Goal: Information Seeking & Learning: Learn about a topic

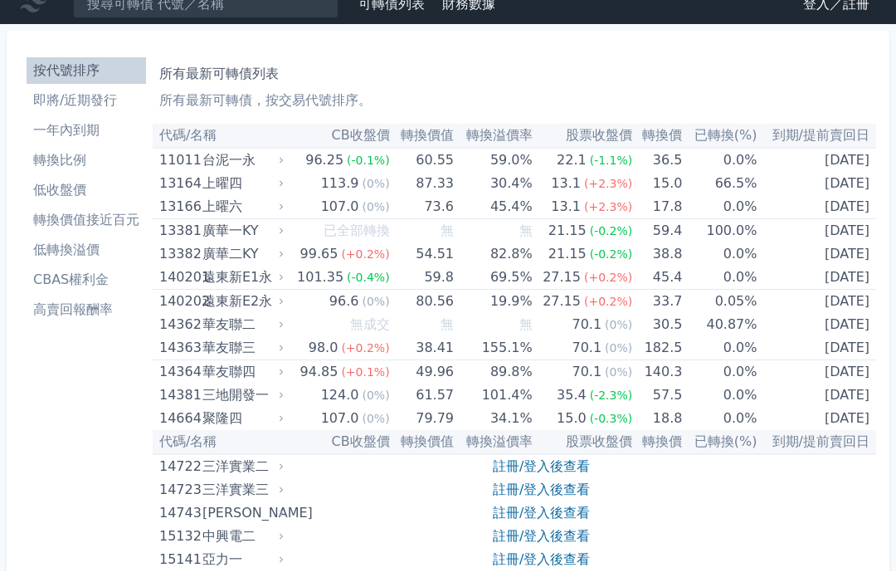
scroll to position [17, 0]
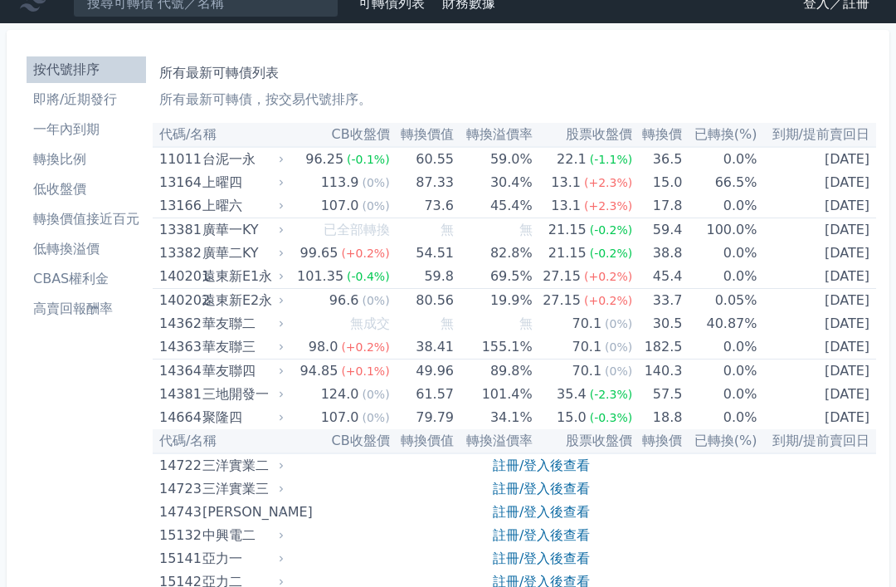
click at [89, 124] on li "一年內到期" at bounding box center [87, 130] width 120 height 20
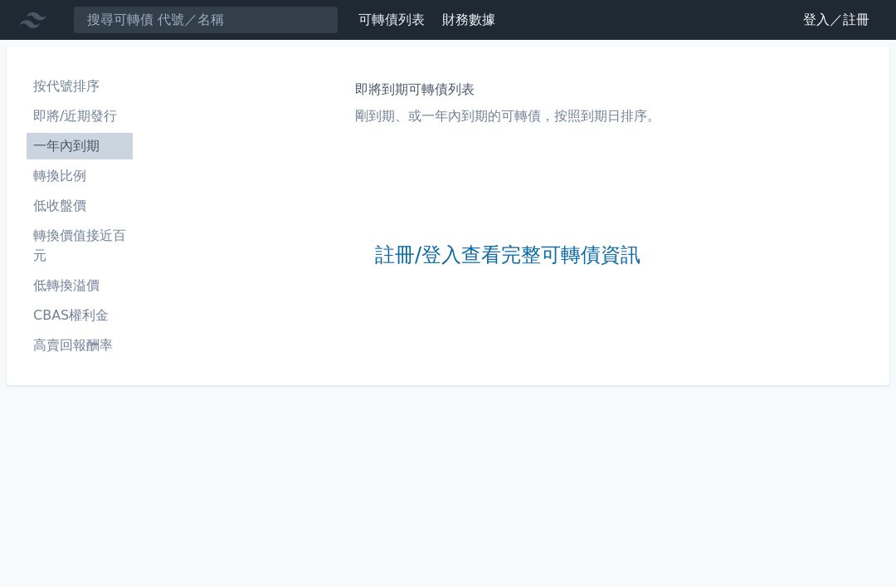
click at [101, 142] on li "一年內到期" at bounding box center [80, 146] width 106 height 20
click at [80, 99] on link "按代號排序" at bounding box center [80, 86] width 106 height 27
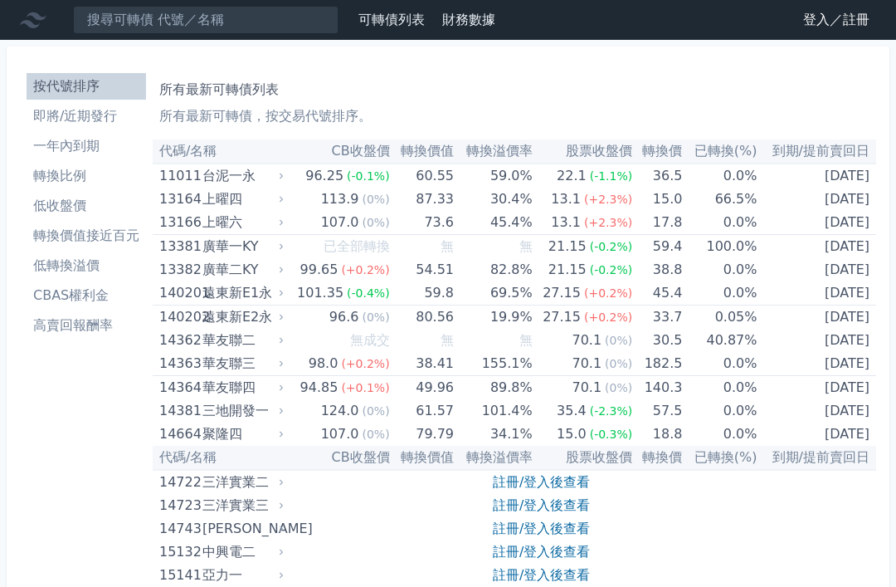
click at [85, 139] on li "一年內到期" at bounding box center [87, 146] width 120 height 20
click at [842, 16] on link "登入／註冊" at bounding box center [836, 20] width 93 height 27
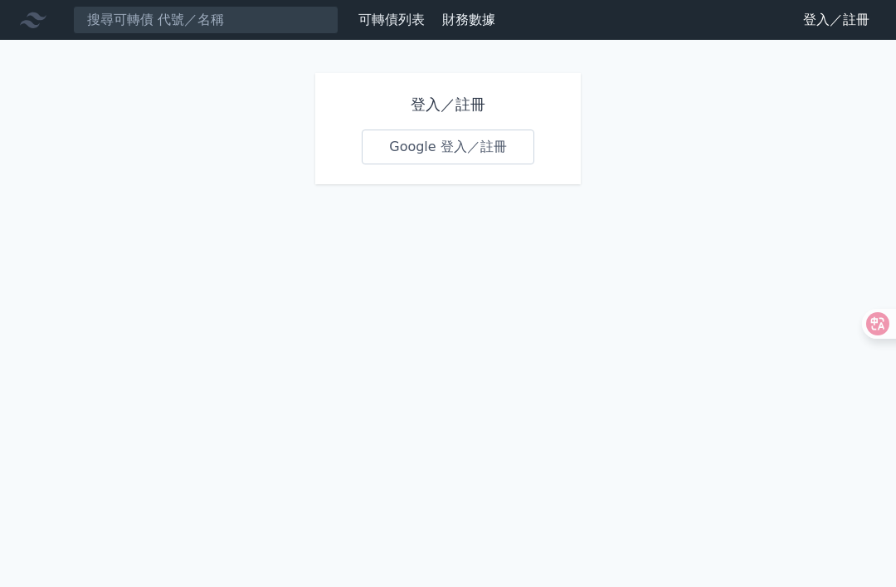
click at [516, 154] on link "Google 登入／註冊" at bounding box center [448, 146] width 173 height 35
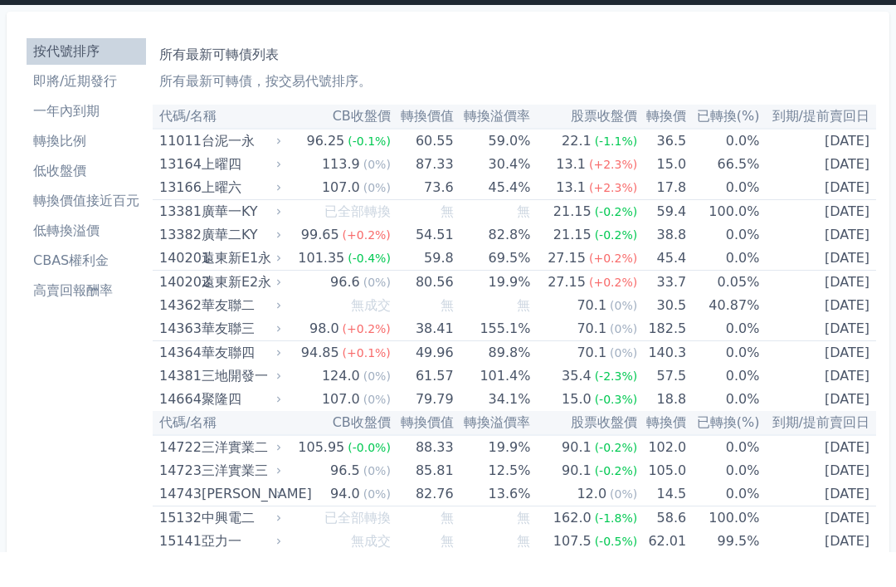
scroll to position [36, 0]
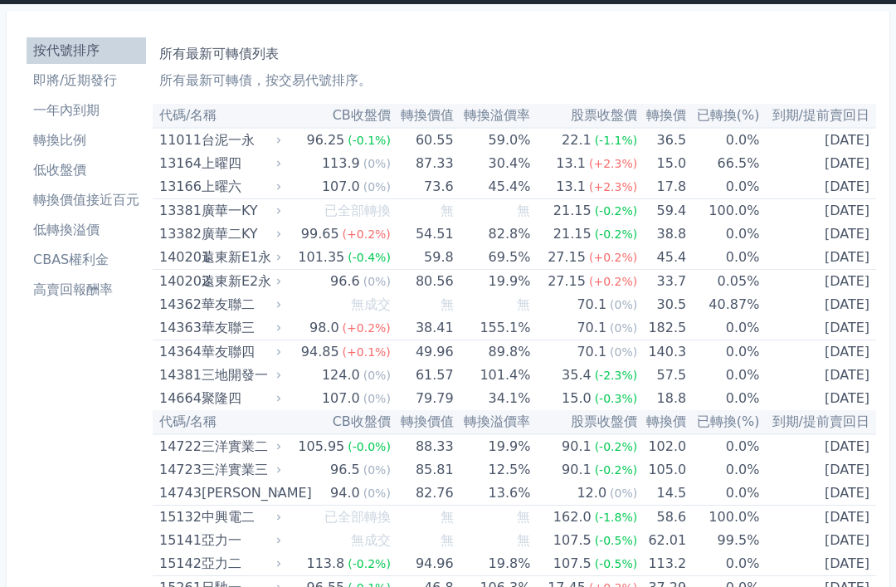
click at [106, 120] on li "一年內到期" at bounding box center [87, 110] width 120 height 20
click at [68, 111] on li "一年內到期" at bounding box center [87, 110] width 120 height 20
click at [82, 110] on li "一年內到期" at bounding box center [87, 110] width 120 height 20
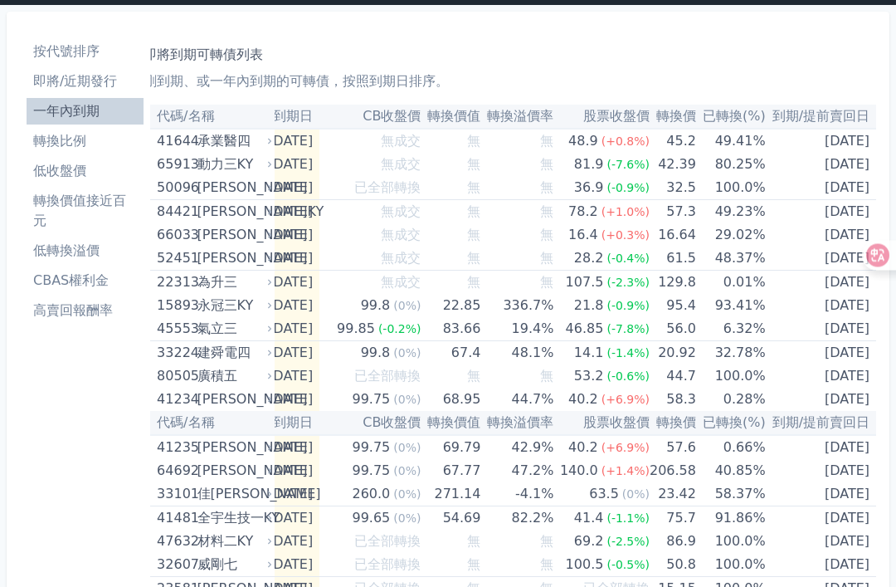
scroll to position [35, 0]
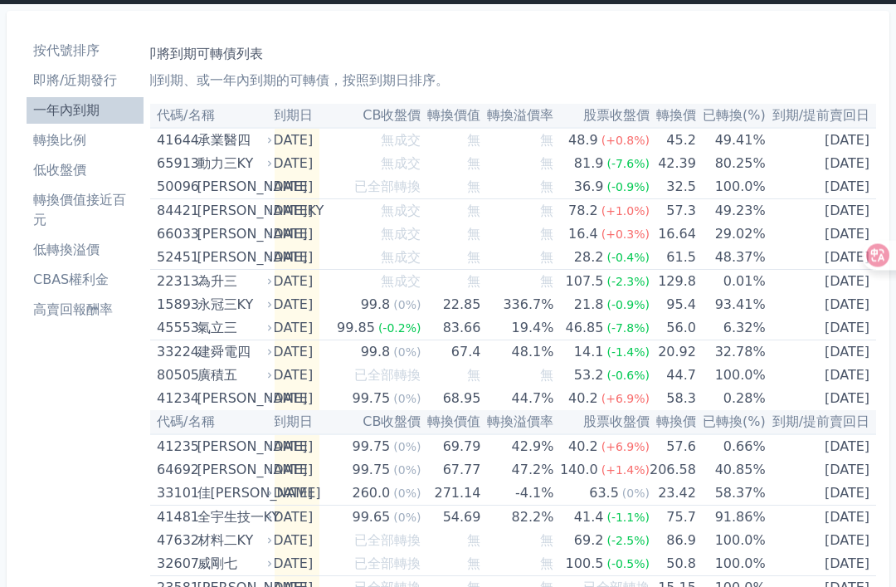
click at [67, 173] on li "低收盤價" at bounding box center [85, 171] width 117 height 20
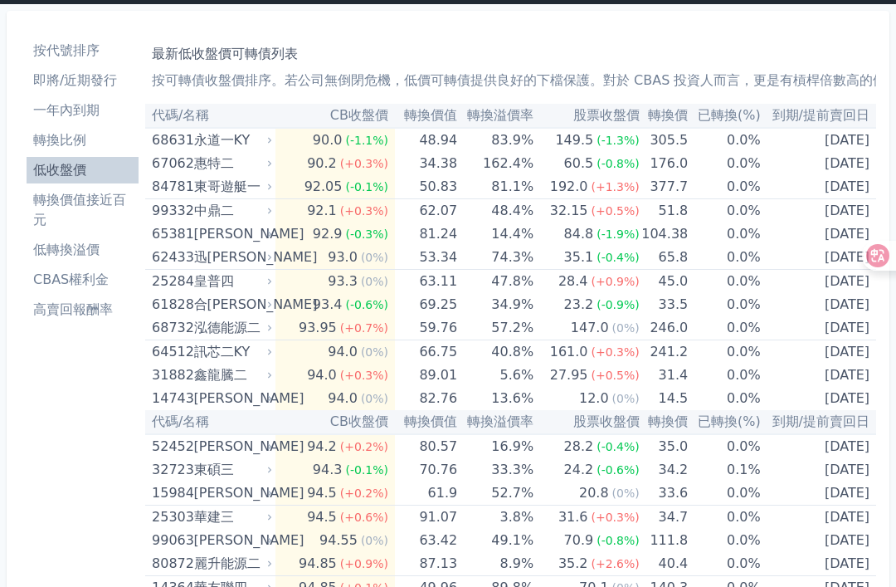
click at [52, 150] on li "轉換比例" at bounding box center [83, 140] width 112 height 20
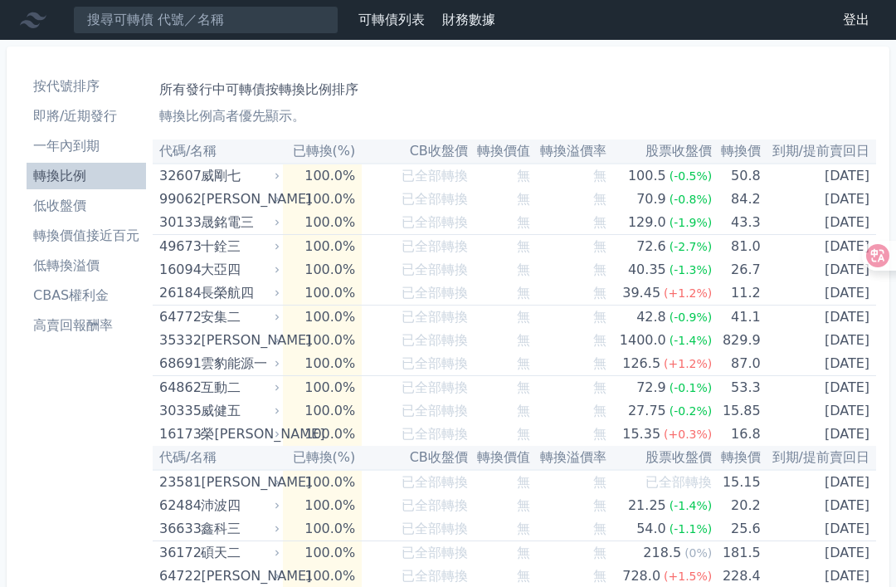
click at [55, 202] on li "低收盤價" at bounding box center [87, 206] width 120 height 20
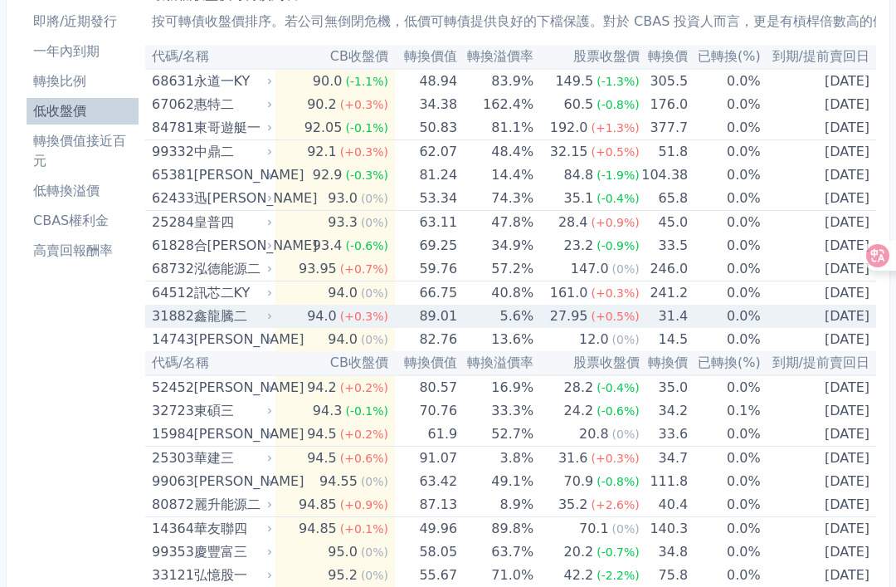
scroll to position [0, -6]
click at [869, 310] on td "[DATE]" at bounding box center [818, 316] width 115 height 23
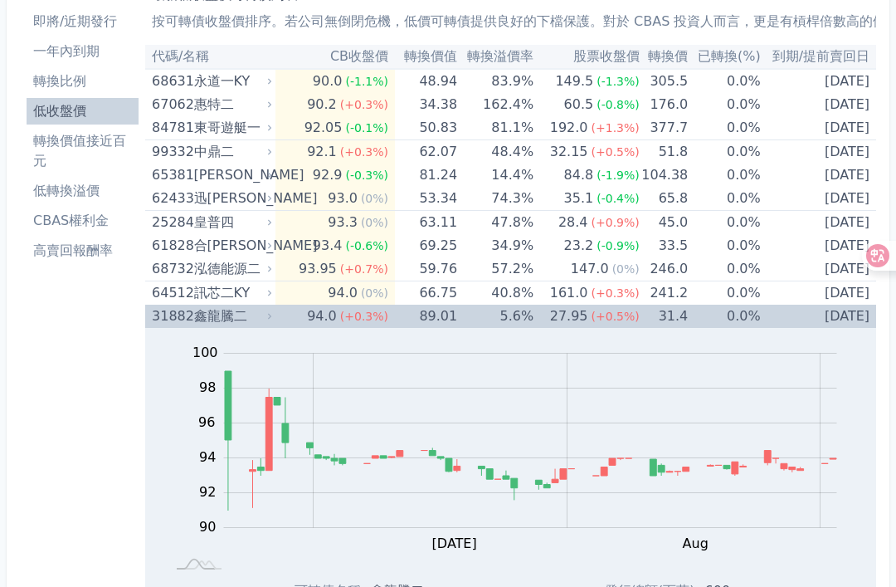
scroll to position [110, 0]
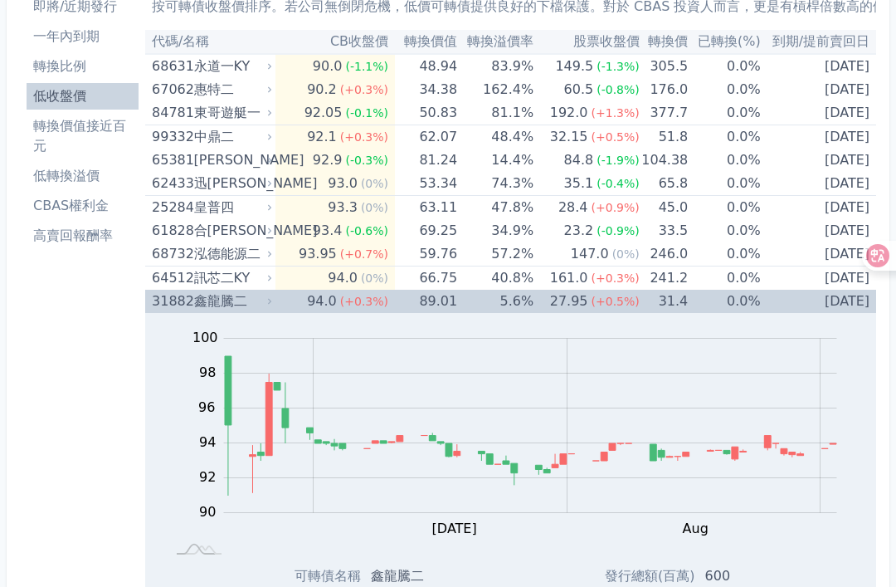
click at [851, 310] on td "[DATE]" at bounding box center [818, 301] width 115 height 23
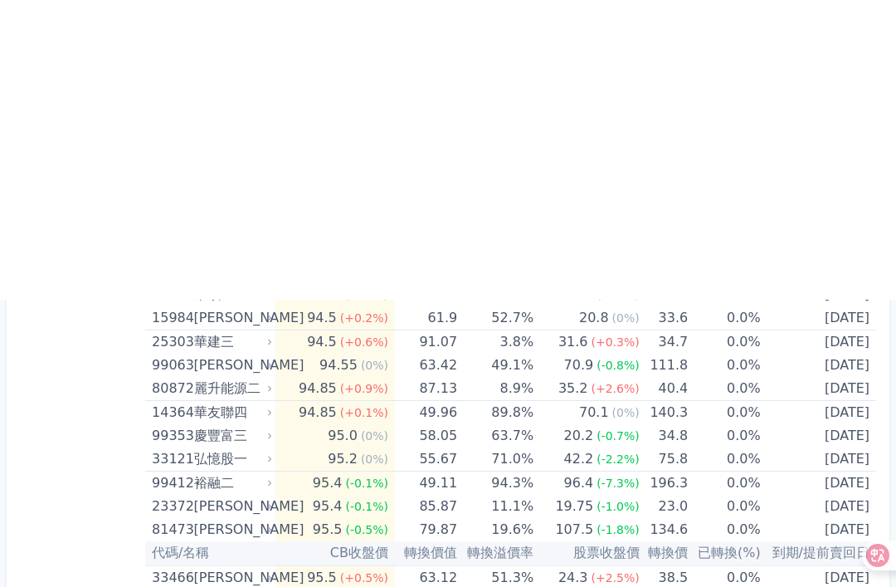
scroll to position [0, 0]
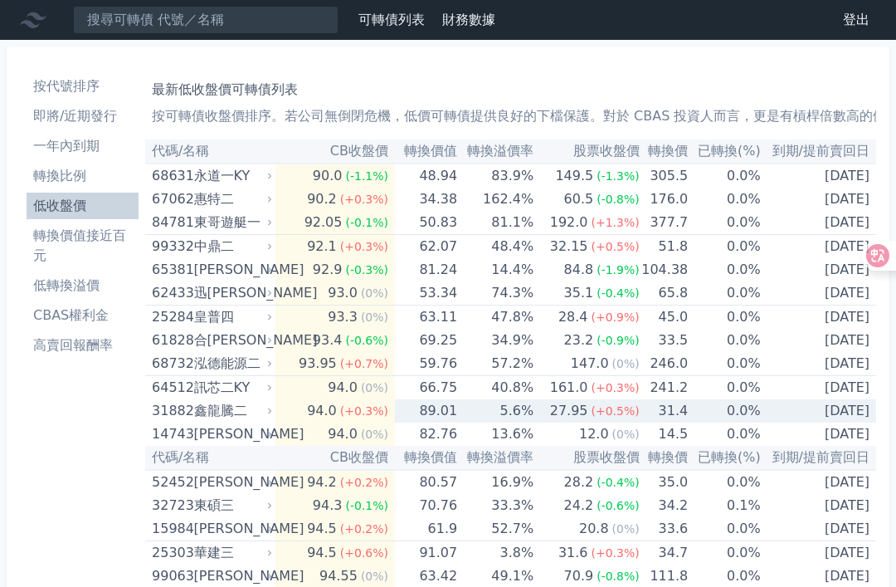
click at [88, 156] on link "一年內到期" at bounding box center [83, 146] width 112 height 27
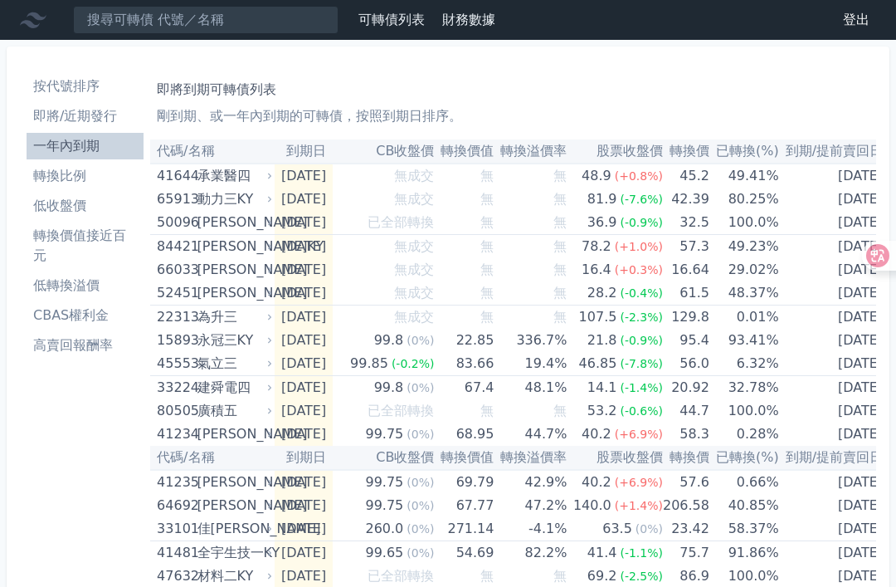
click at [37, 247] on li "轉換價值接近百元" at bounding box center [85, 246] width 117 height 40
click at [53, 241] on li "轉換價值接近百元" at bounding box center [85, 246] width 117 height 40
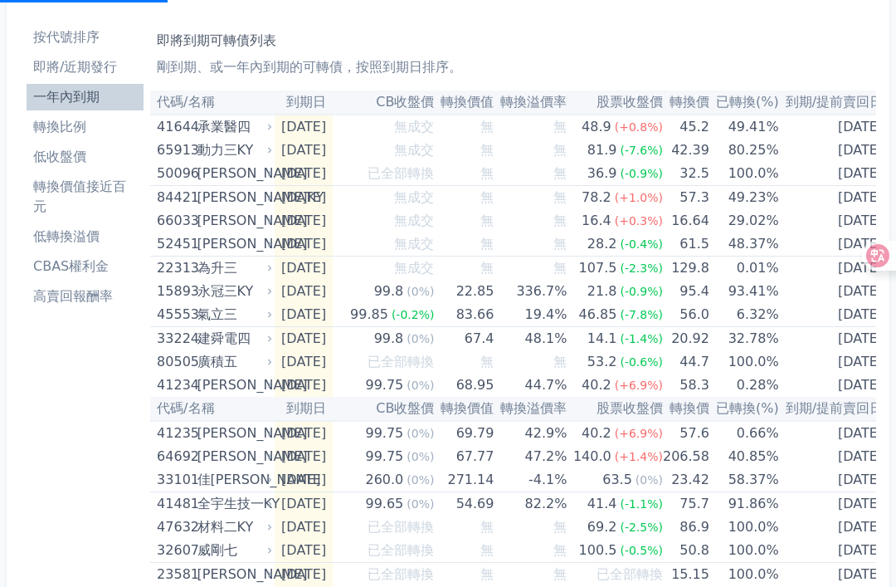
scroll to position [51, 0]
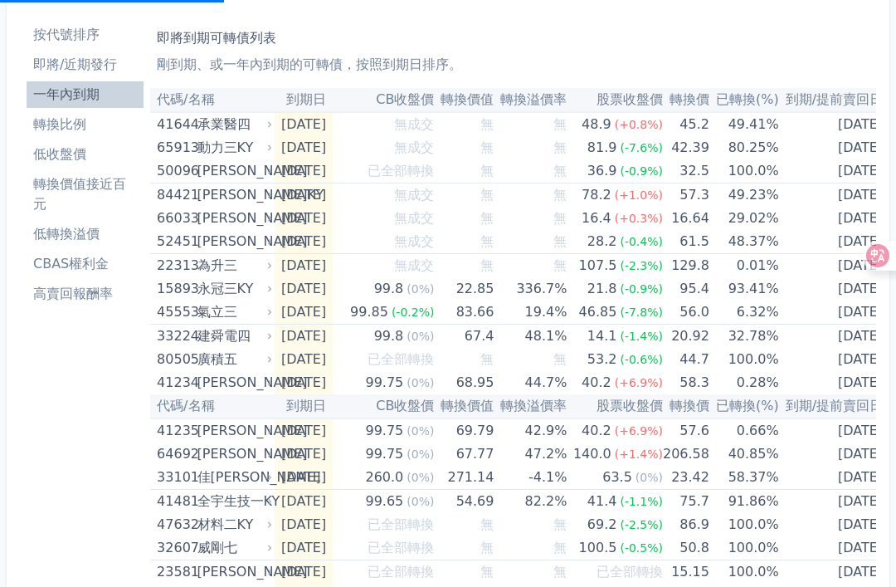
click at [50, 119] on li "轉換比例" at bounding box center [85, 125] width 117 height 20
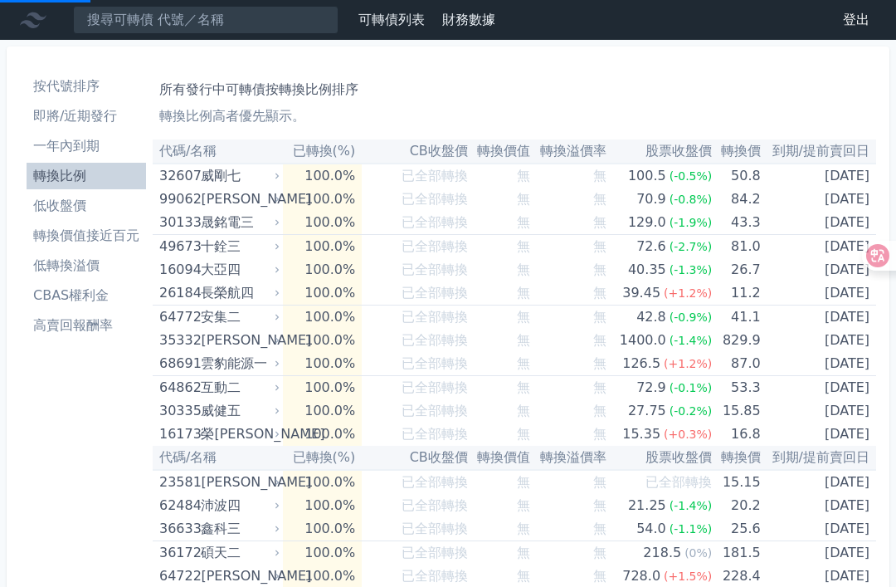
click at [43, 134] on link "一年內到期" at bounding box center [87, 146] width 120 height 27
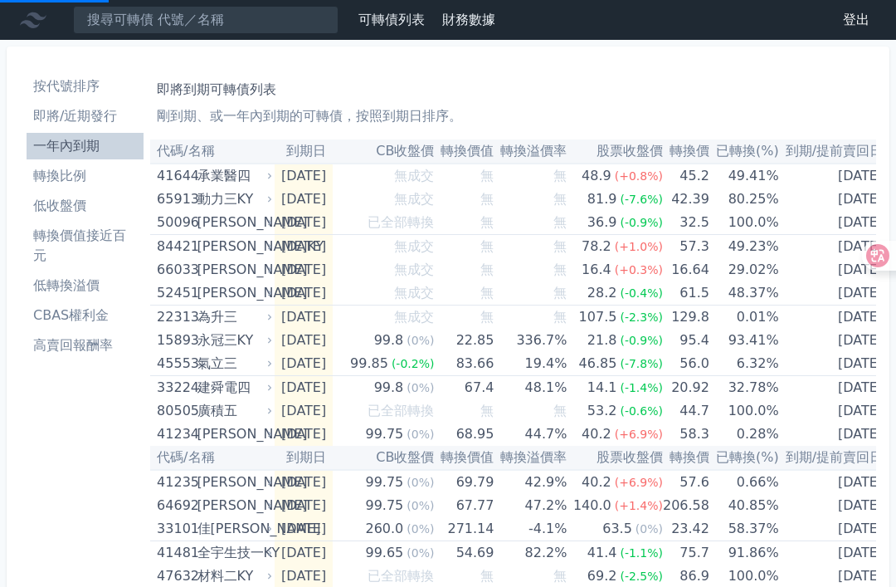
click at [46, 175] on li "轉換比例" at bounding box center [85, 176] width 117 height 20
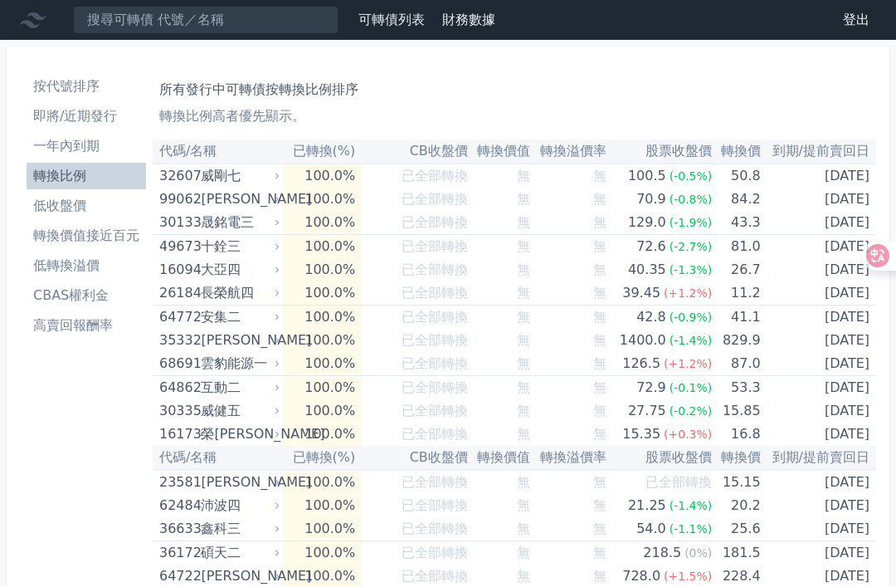
click at [53, 205] on li "低收盤價" at bounding box center [87, 206] width 120 height 20
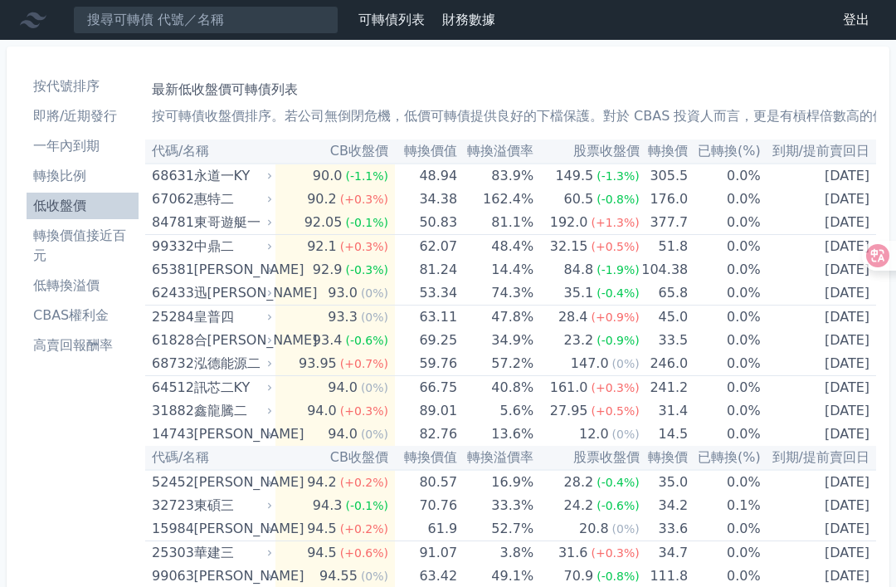
click at [55, 147] on li "一年內到期" at bounding box center [83, 146] width 112 height 20
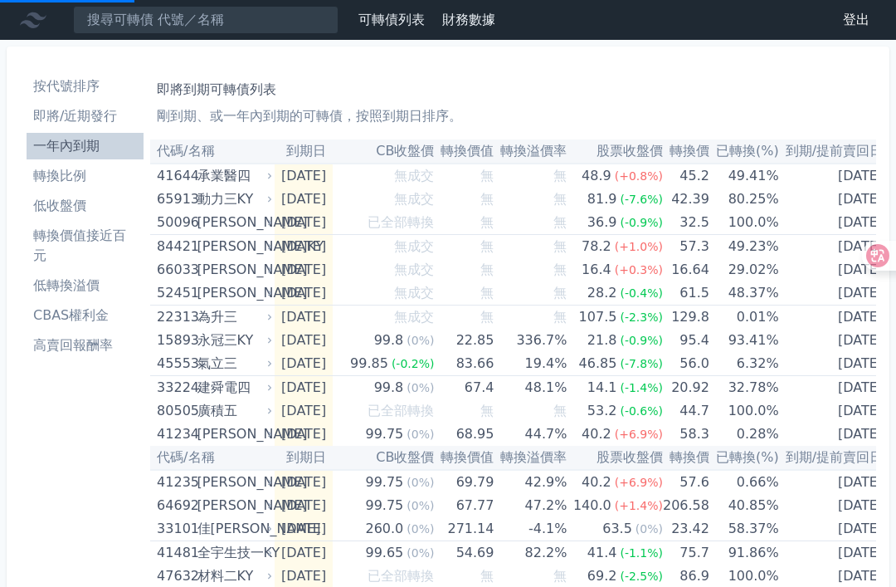
click at [49, 116] on li "即將/近期發行" at bounding box center [85, 116] width 117 height 20
click at [48, 110] on li "即將/近期發行" at bounding box center [85, 116] width 117 height 20
click at [76, 120] on li "即將/近期發行" at bounding box center [85, 116] width 117 height 20
click at [42, 86] on li "按代號排序" at bounding box center [85, 86] width 117 height 20
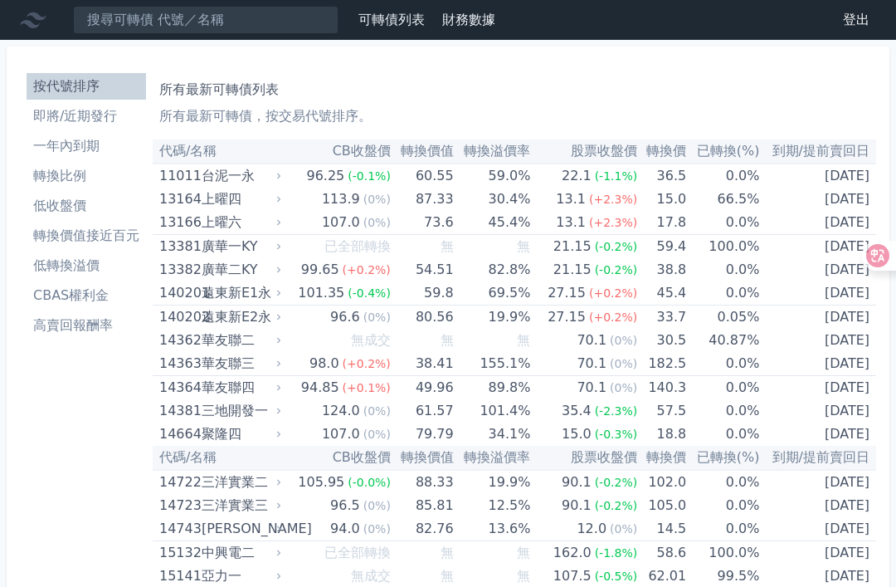
click at [63, 117] on li "即將/近期發行" at bounding box center [87, 116] width 120 height 20
click at [51, 112] on li "即將/近期發行" at bounding box center [87, 116] width 120 height 20
click at [48, 109] on li "即將/近期發行" at bounding box center [87, 116] width 120 height 20
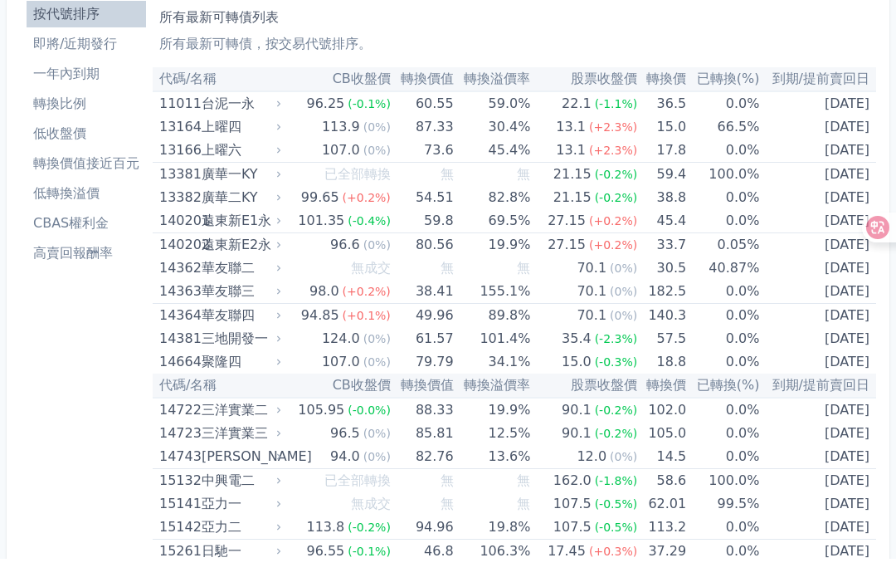
scroll to position [152, 0]
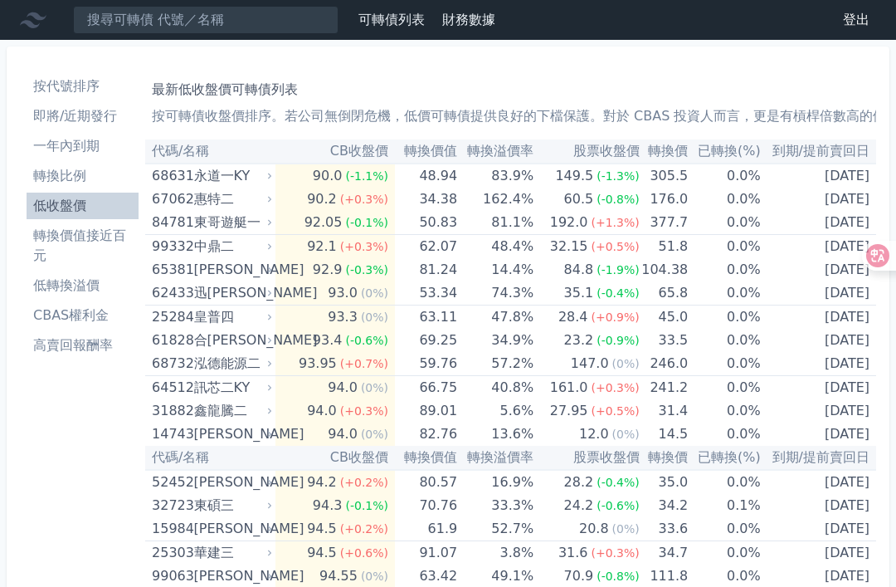
click at [95, 149] on li "一年內到期" at bounding box center [83, 146] width 112 height 20
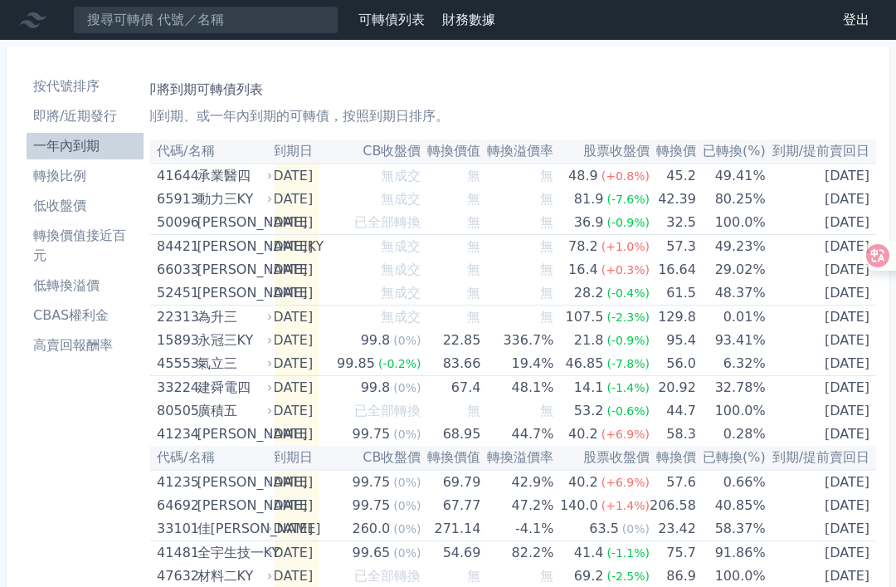
click at [107, 232] on li "轉換價值接近百元" at bounding box center [85, 246] width 117 height 40
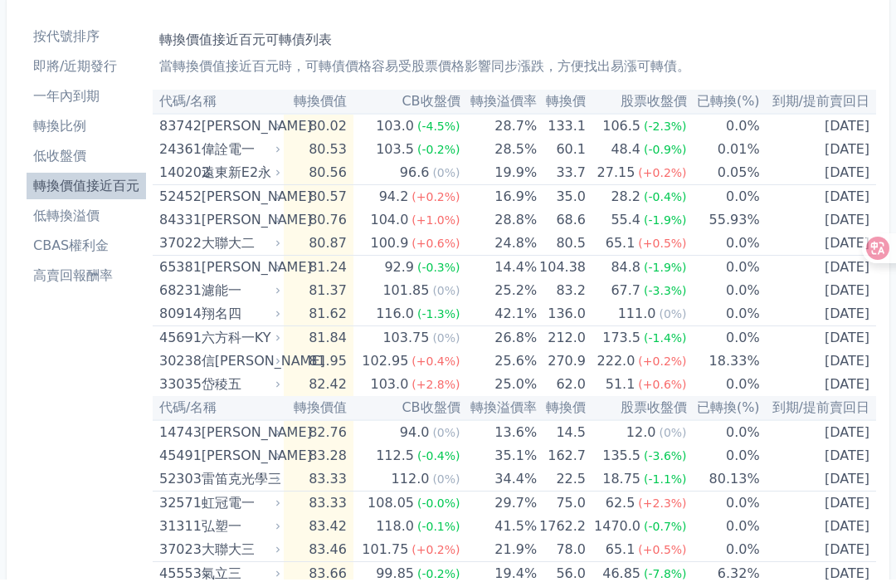
scroll to position [50, 0]
